Goal: Subscribe to service/newsletter

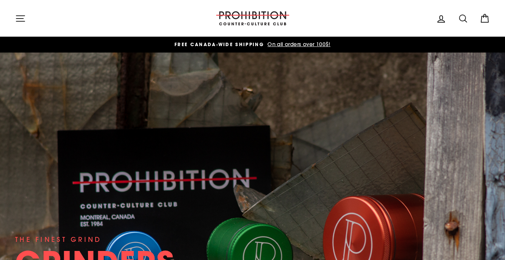
click at [25, 19] on icon "button" at bounding box center [20, 18] width 11 height 11
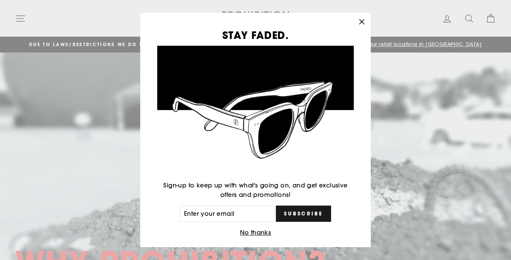
click at [310, 215] on span "Subscribe" at bounding box center [303, 213] width 39 height 7
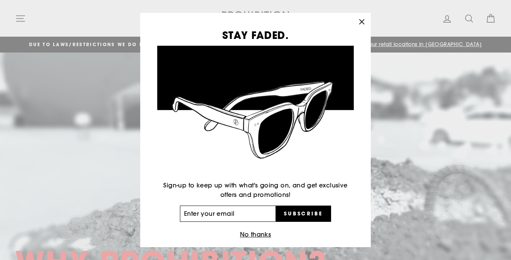
click at [227, 211] on input "Enter your email" at bounding box center [228, 214] width 96 height 17
type input "0520fjacques@gmail.com"
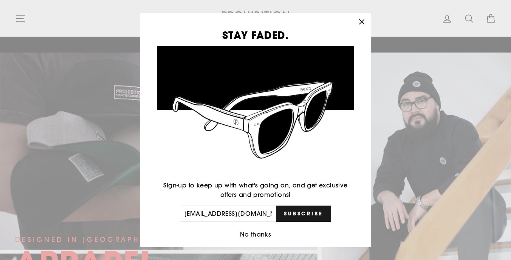
click at [293, 209] on button "Subscribe" at bounding box center [303, 214] width 55 height 17
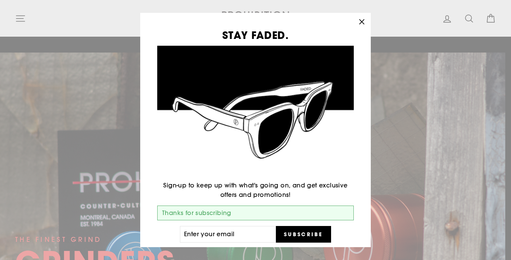
scroll to position [29, 0]
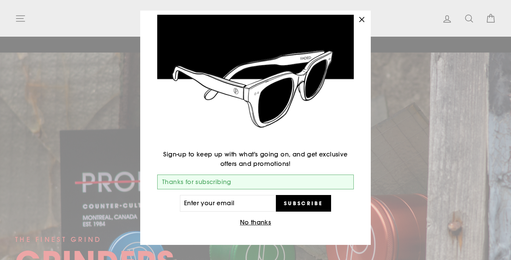
click at [361, 21] on icon "button" at bounding box center [361, 19] width 11 height 11
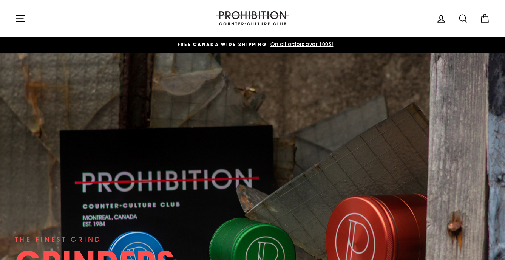
click at [19, 20] on icon "button" at bounding box center [20, 18] width 11 height 11
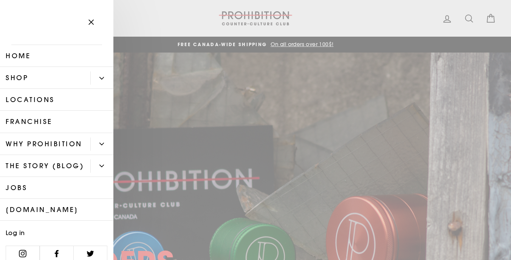
click at [90, 71] on div "Primary" at bounding box center [101, 78] width 23 height 22
click at [95, 73] on button "Primary" at bounding box center [101, 77] width 23 height 13
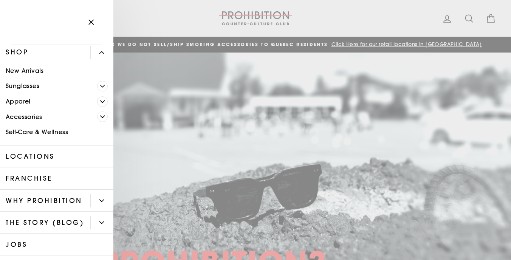
scroll to position [0, 0]
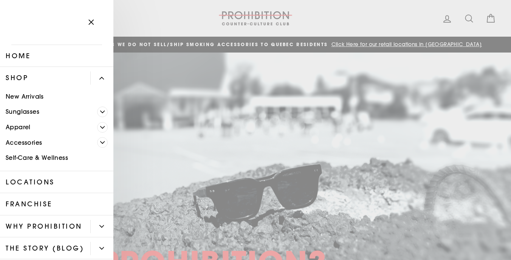
click at [97, 127] on span "Primary" at bounding box center [102, 127] width 11 height 11
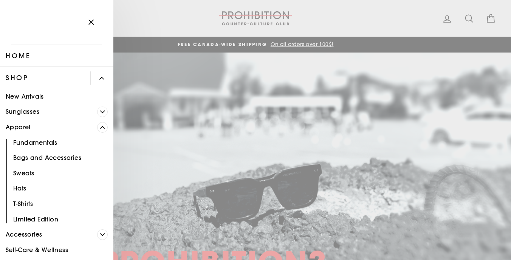
click at [100, 126] on icon "Primary" at bounding box center [102, 127] width 5 height 5
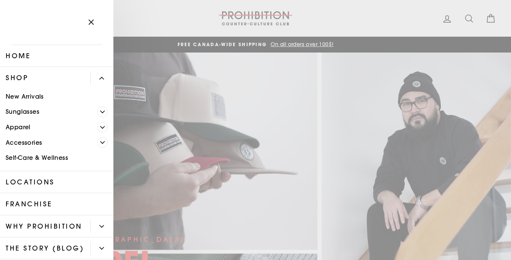
click at [97, 137] on span "Primary" at bounding box center [102, 142] width 11 height 11
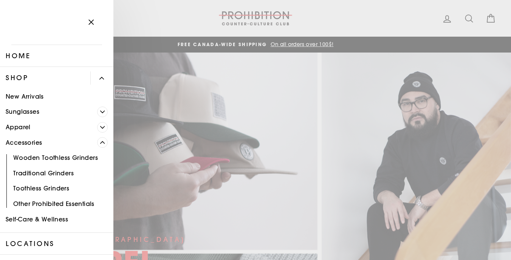
click at [100, 141] on icon "Primary" at bounding box center [102, 142] width 5 height 5
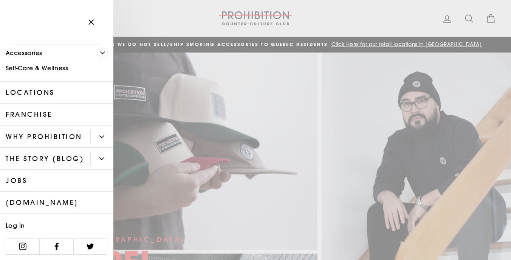
scroll to position [101, 0]
